Goal: Task Accomplishment & Management: Manage account settings

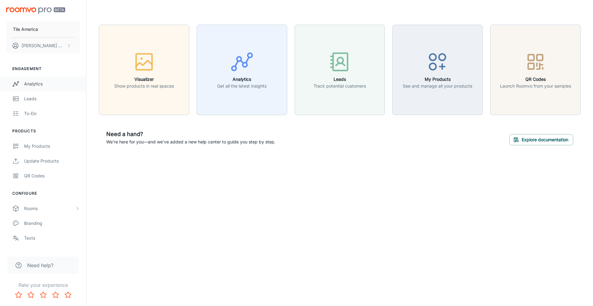
click at [40, 83] on div "Analytics" at bounding box center [52, 84] width 56 height 7
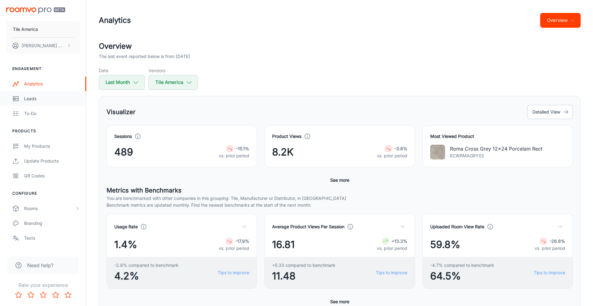
click at [28, 99] on div "Leads" at bounding box center [52, 98] width 56 height 7
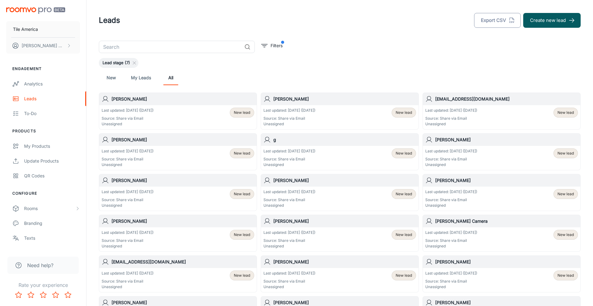
click at [484, 19] on button "Export CSV" at bounding box center [497, 20] width 47 height 15
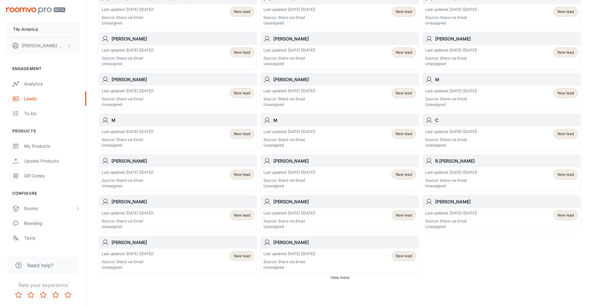
scroll to position [285, 0]
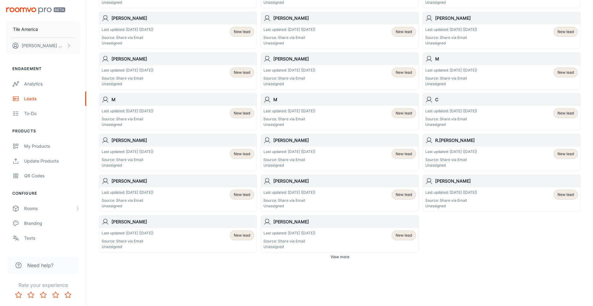
click at [337, 257] on span "View more" at bounding box center [340, 258] width 19 height 6
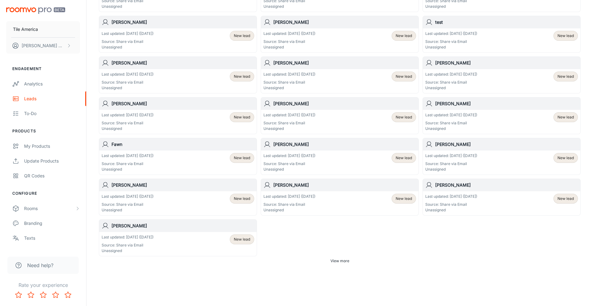
scroll to position [731, 0]
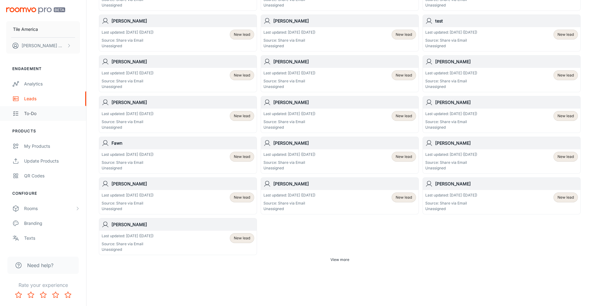
click at [33, 113] on div "To-do" at bounding box center [52, 113] width 56 height 7
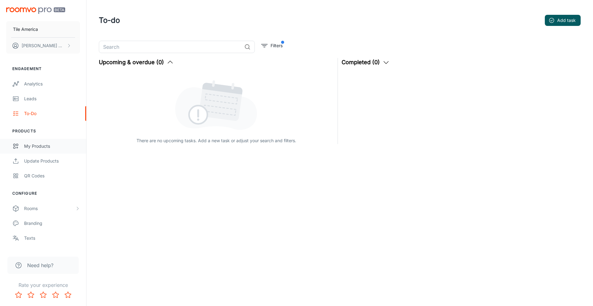
click at [36, 148] on div "My Products" at bounding box center [52, 146] width 56 height 7
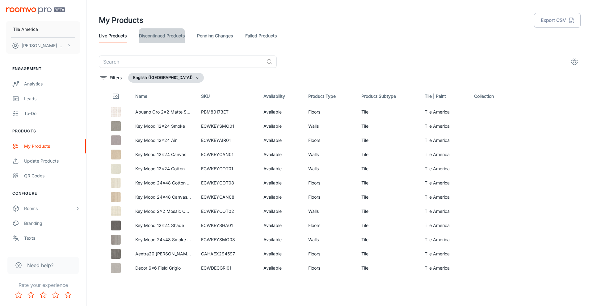
click at [175, 35] on link "Discontinued Products" at bounding box center [162, 35] width 46 height 15
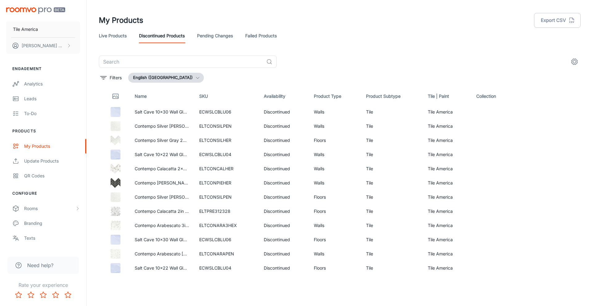
click at [208, 36] on link "Pending Changes" at bounding box center [215, 35] width 36 height 15
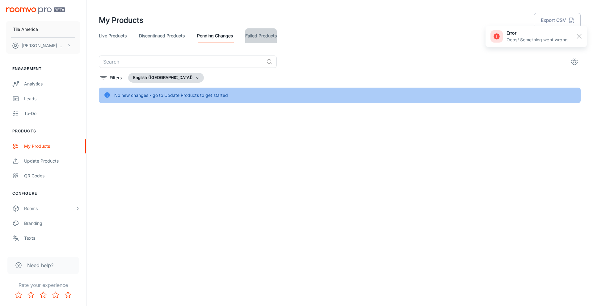
click at [256, 36] on link "Failed Products" at bounding box center [261, 35] width 32 height 15
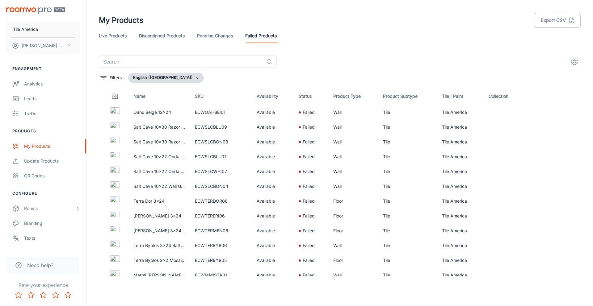
click at [574, 61] on icon "settings" at bounding box center [574, 61] width 7 height 7
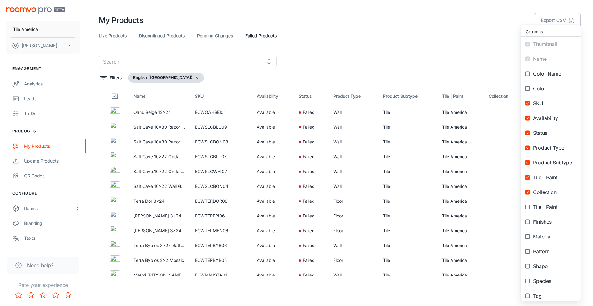
click at [481, 54] on div at bounding box center [296, 153] width 593 height 306
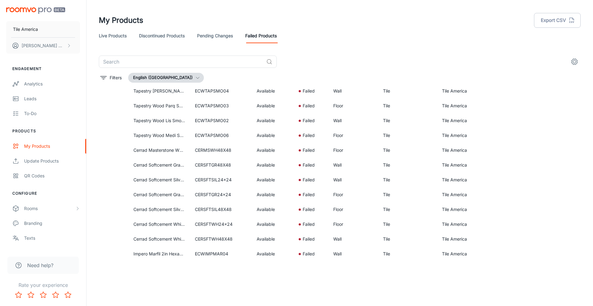
scroll to position [329, 0]
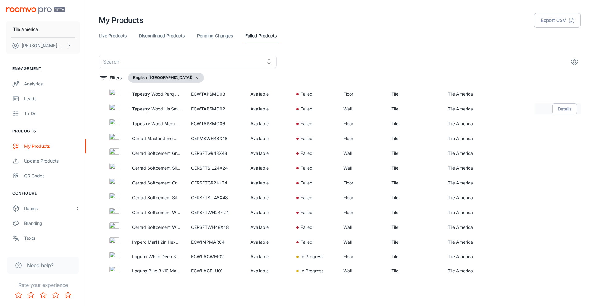
click at [114, 107] on img at bounding box center [114, 109] width 10 height 10
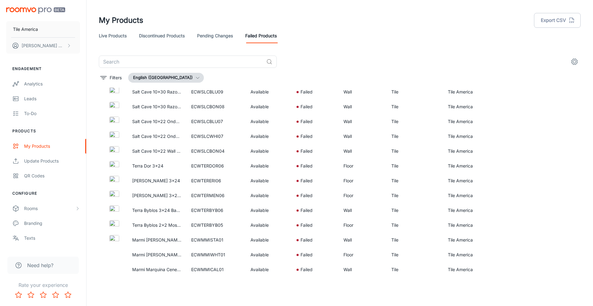
scroll to position [0, 0]
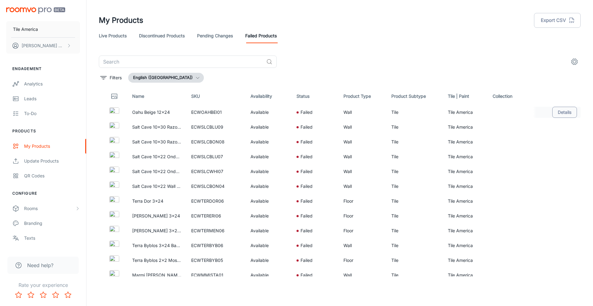
click at [564, 111] on button "Details" at bounding box center [564, 112] width 25 height 11
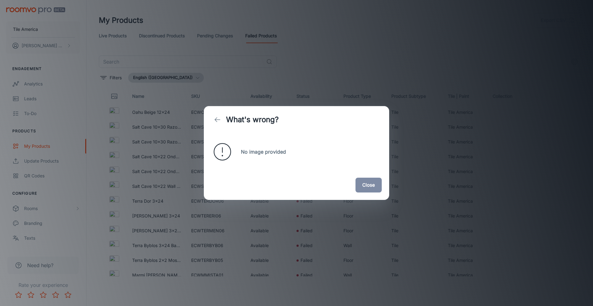
click at [373, 188] on button "Close" at bounding box center [369, 185] width 26 height 15
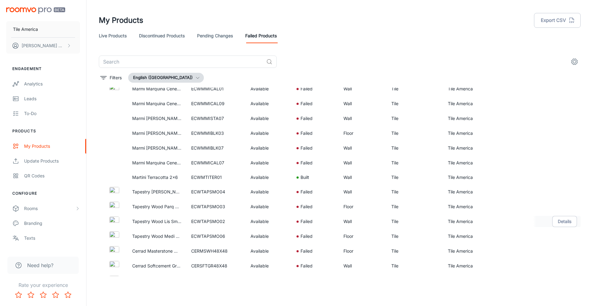
scroll to position [219, 0]
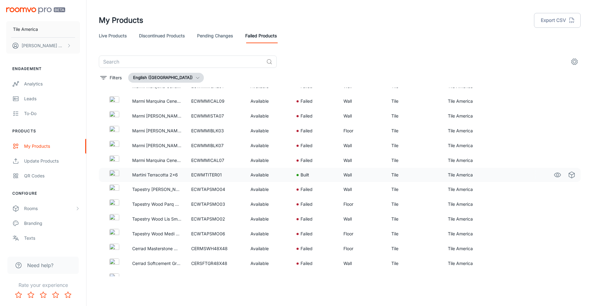
click at [167, 178] on p "Martini Terracotta 2x6" at bounding box center [156, 175] width 49 height 7
click at [564, 188] on button "Details" at bounding box center [564, 189] width 25 height 11
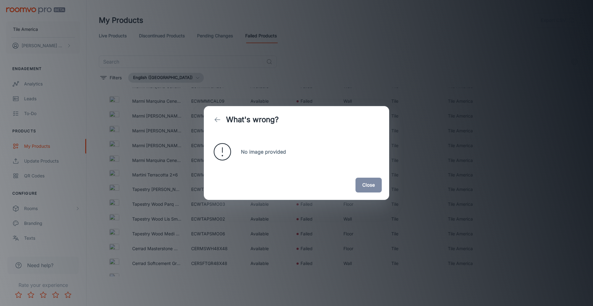
click at [377, 181] on button "Close" at bounding box center [369, 185] width 26 height 15
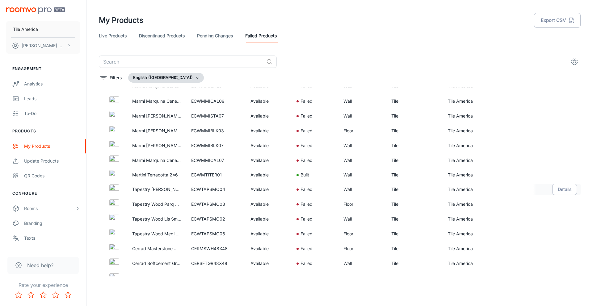
click at [300, 188] on div "Failed" at bounding box center [315, 189] width 37 height 7
click at [565, 190] on button "Details" at bounding box center [564, 189] width 25 height 11
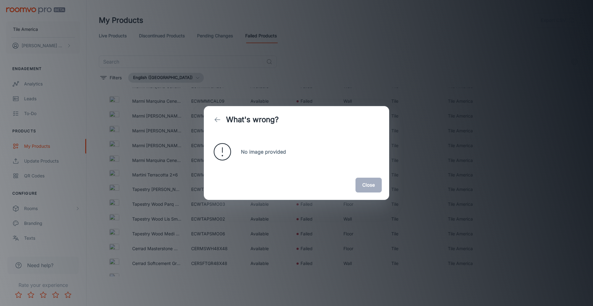
click at [368, 187] on button "Close" at bounding box center [369, 185] width 26 height 15
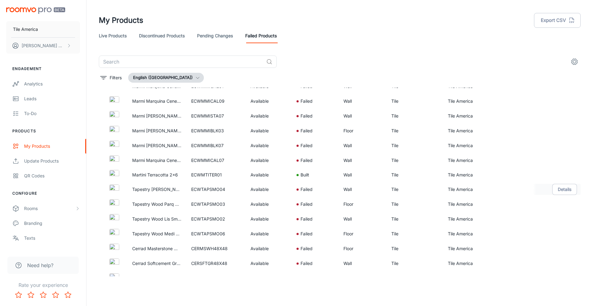
click at [116, 192] on img at bounding box center [114, 190] width 10 height 10
click at [143, 188] on p "Tapestry [PERSON_NAME] Smoke" at bounding box center [156, 189] width 49 height 7
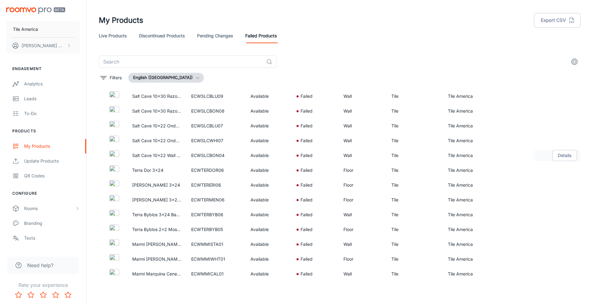
scroll to position [0, 0]
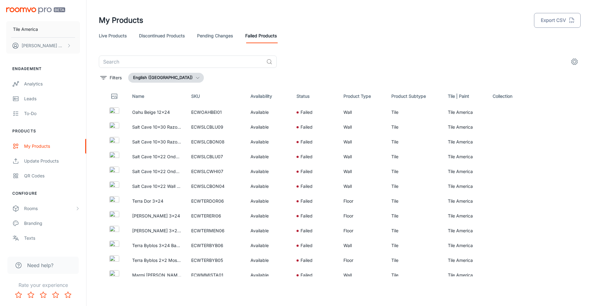
click at [546, 22] on button "Export CSV" at bounding box center [557, 20] width 47 height 15
